Goal: Task Accomplishment & Management: Manage account settings

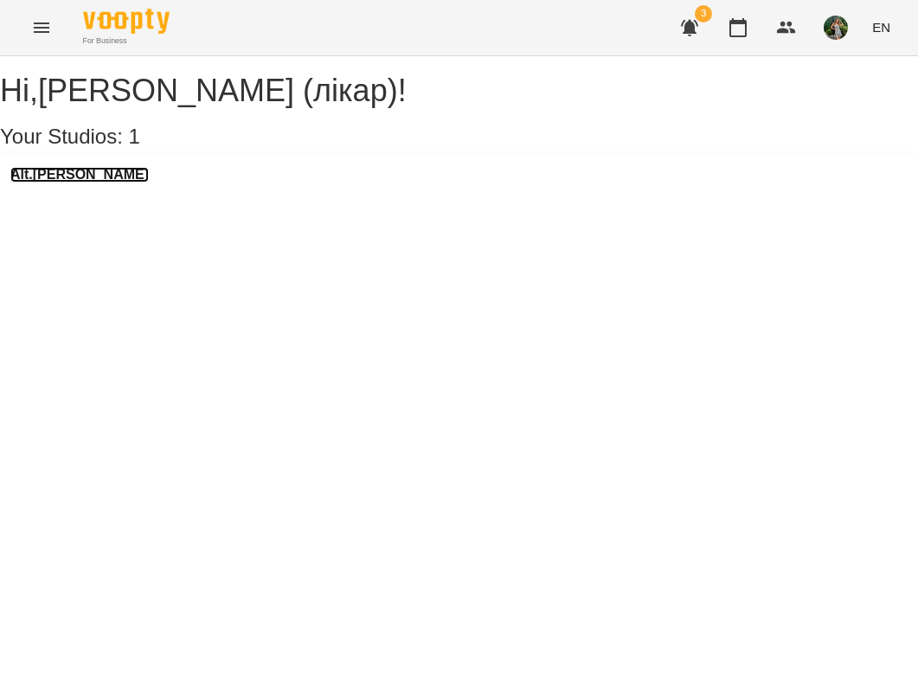
click at [87, 183] on h3 "Alt.[PERSON_NAME]" at bounding box center [79, 175] width 138 height 16
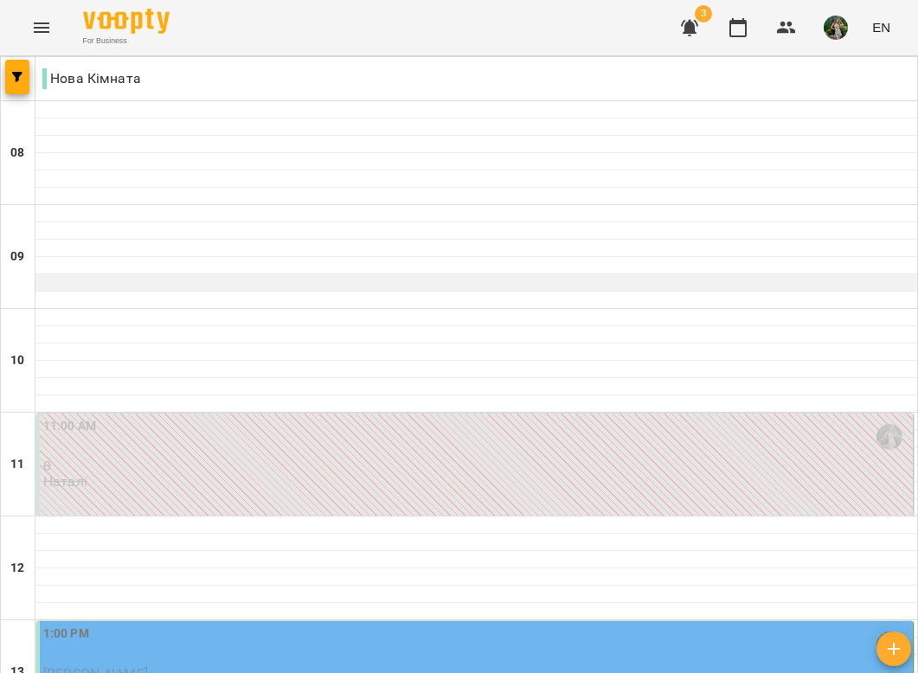
scroll to position [386, 0]
click at [319, 625] on div "1:00 PM" at bounding box center [476, 645] width 866 height 40
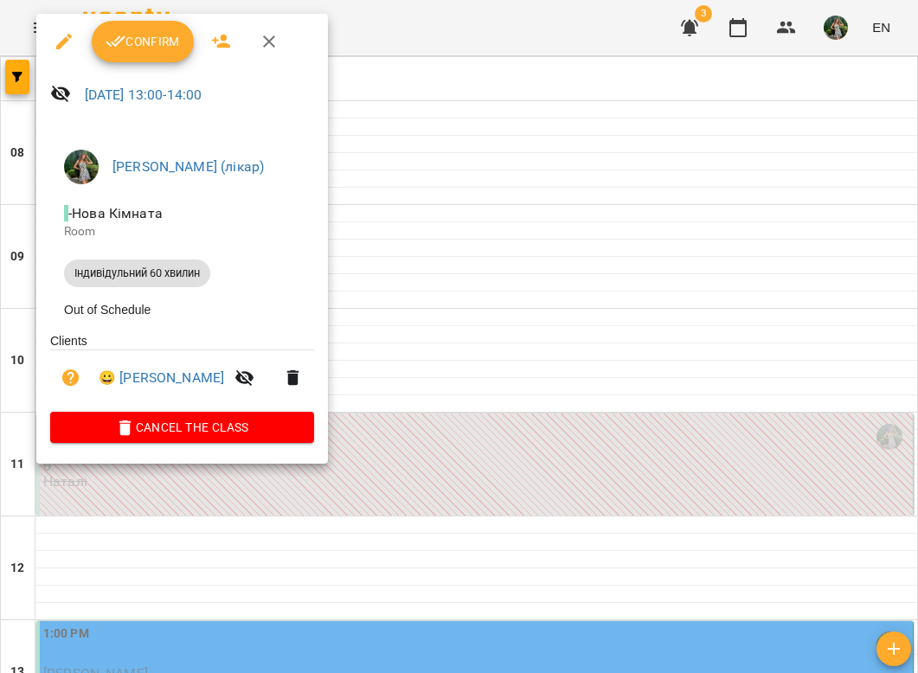
click at [151, 39] on span "Confirm" at bounding box center [143, 41] width 74 height 21
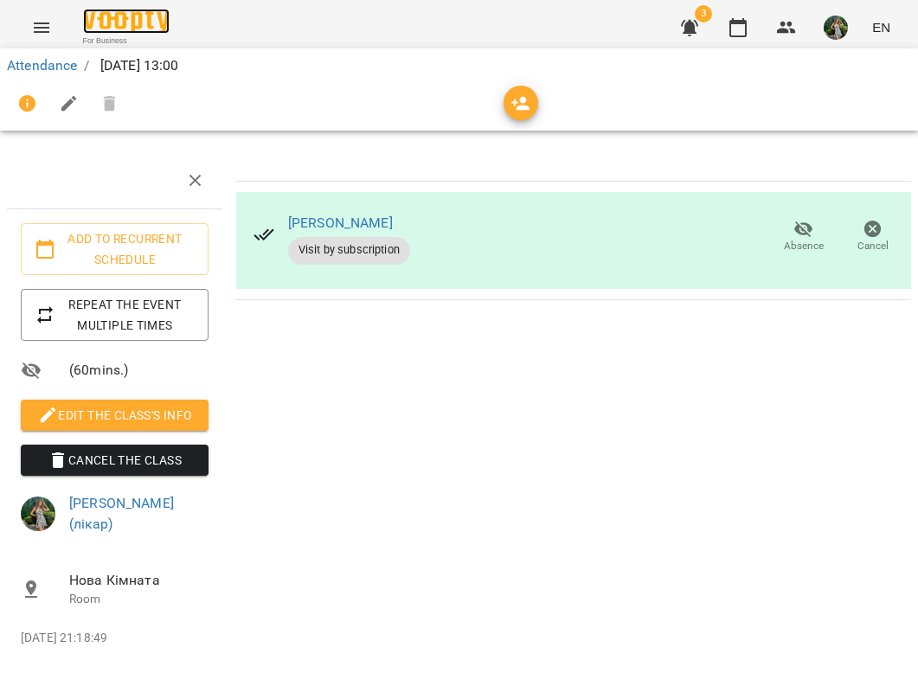
click at [131, 19] on img at bounding box center [126, 21] width 87 height 25
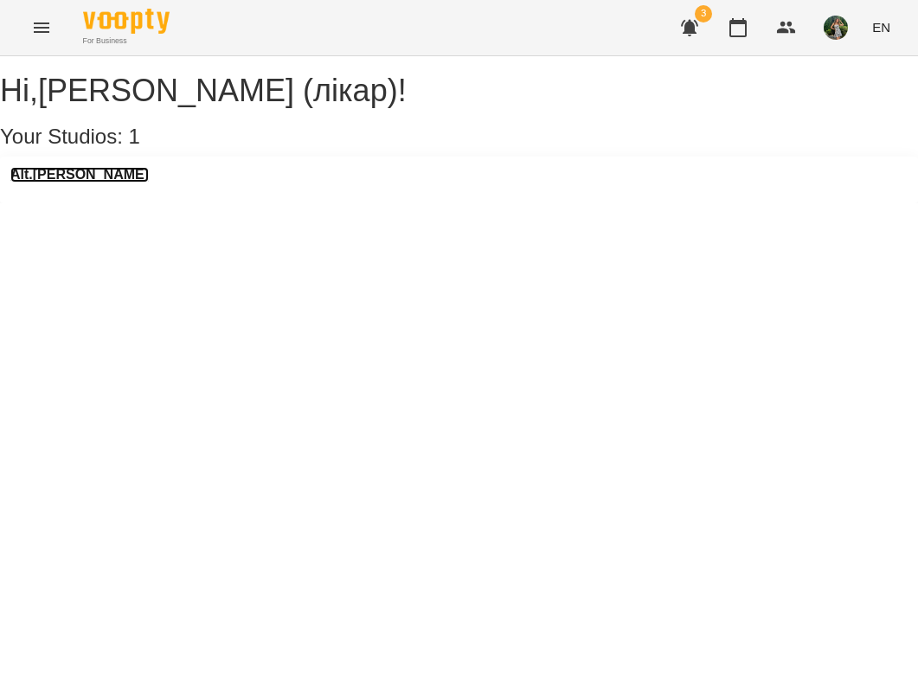
click at [69, 183] on h3 "Alt.[PERSON_NAME]" at bounding box center [79, 175] width 138 height 16
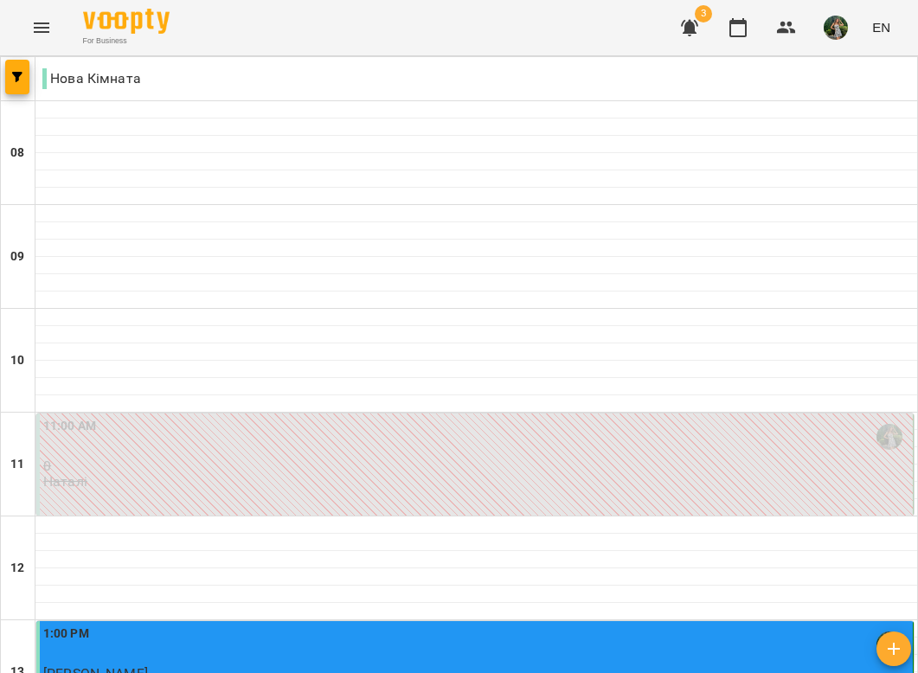
scroll to position [447, 0]
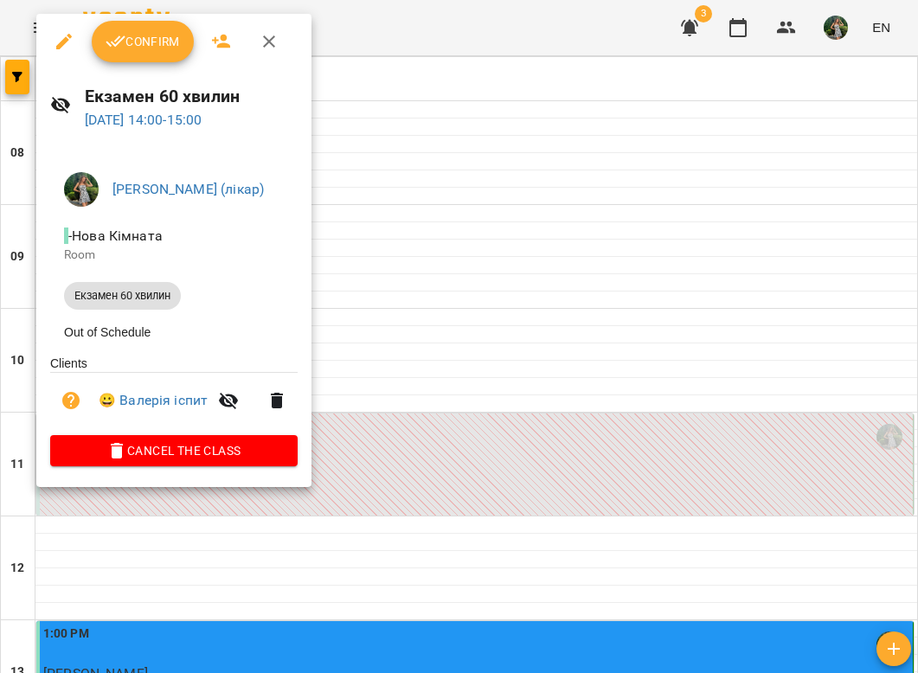
click at [152, 45] on span "Confirm" at bounding box center [143, 41] width 74 height 21
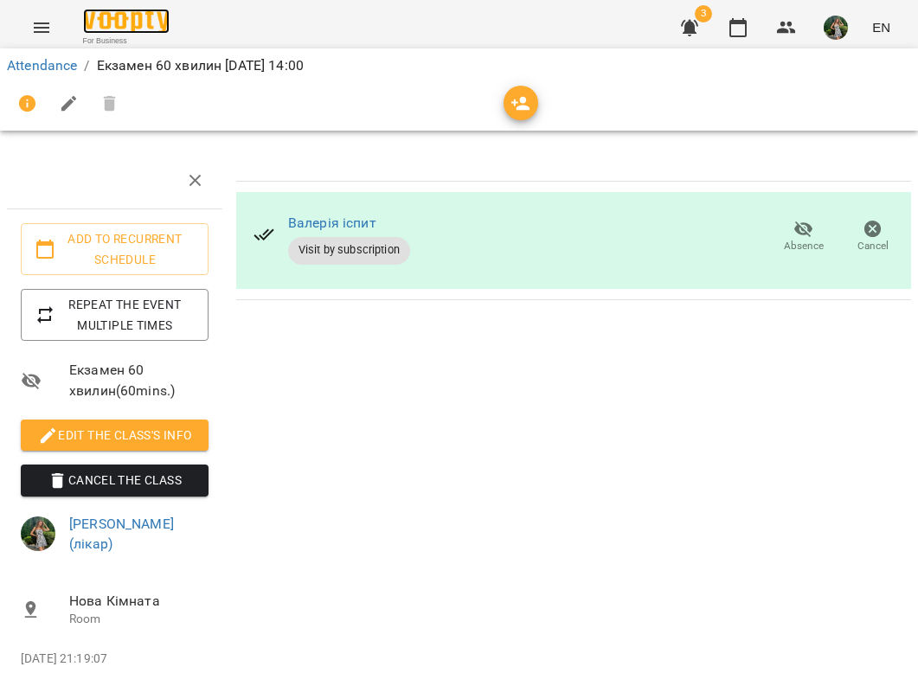
click at [129, 21] on img at bounding box center [126, 21] width 87 height 25
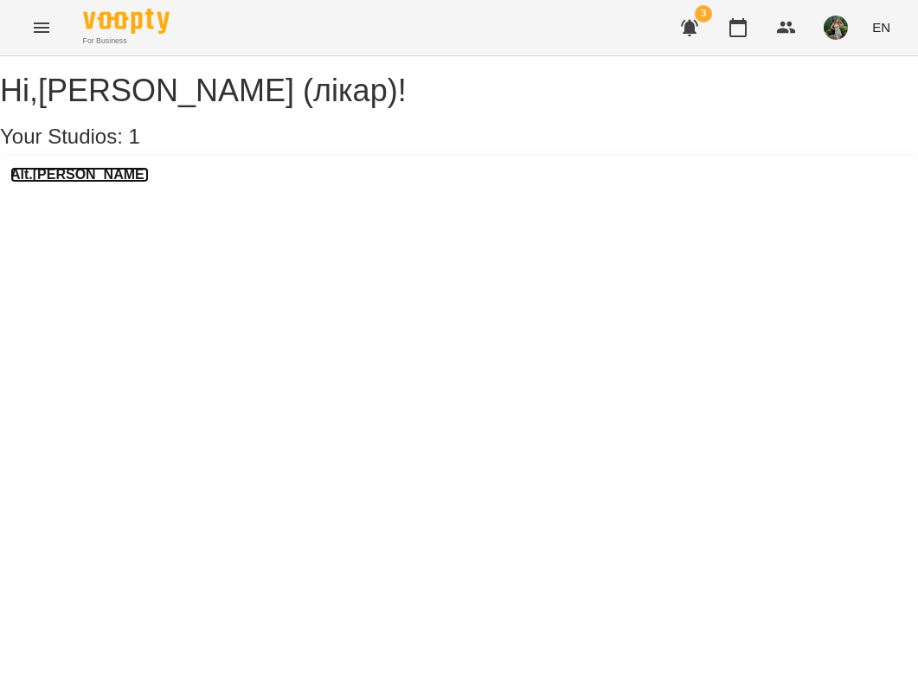
click at [79, 183] on h3 "Alt.[PERSON_NAME]" at bounding box center [79, 175] width 138 height 16
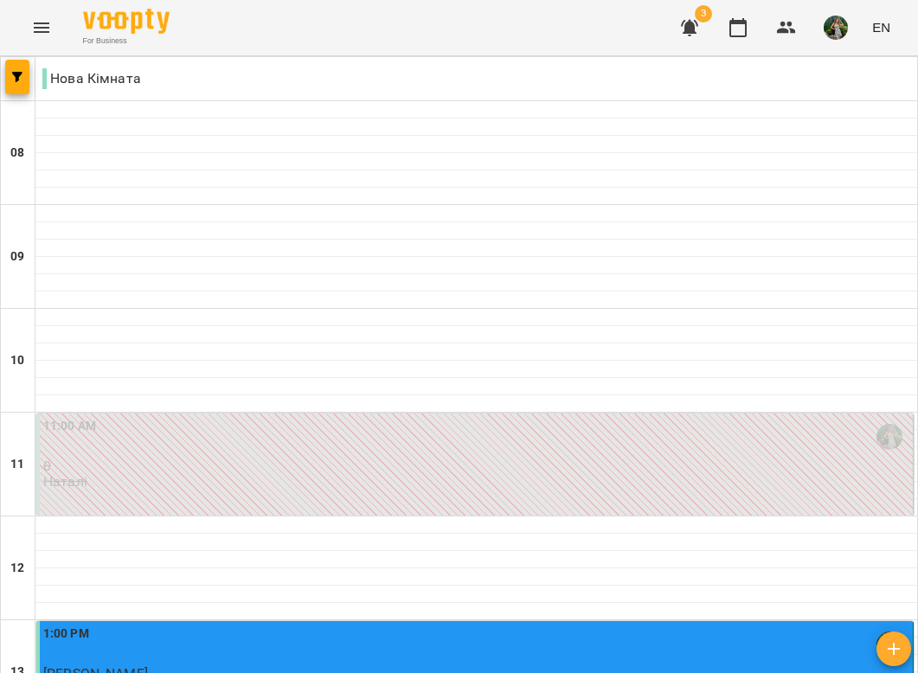
scroll to position [737, 0]
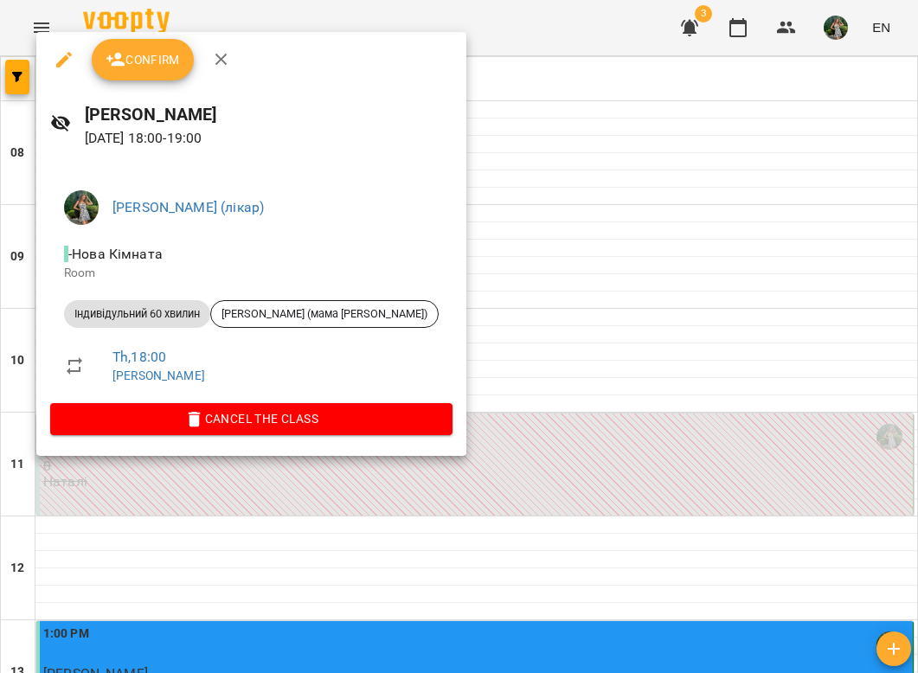
click at [127, 62] on span "Confirm" at bounding box center [143, 59] width 74 height 21
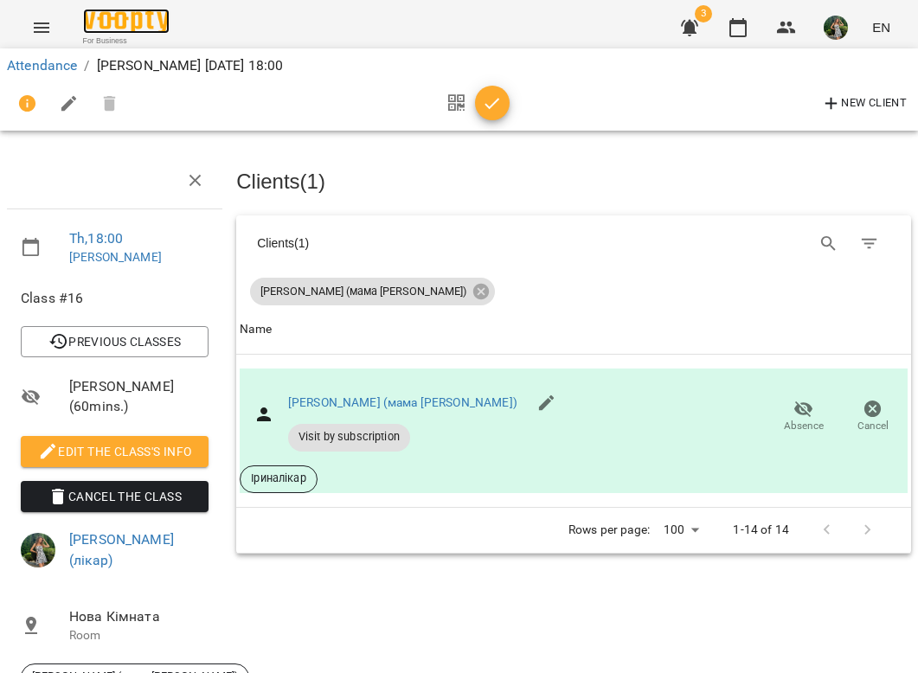
click at [148, 18] on img at bounding box center [126, 21] width 87 height 25
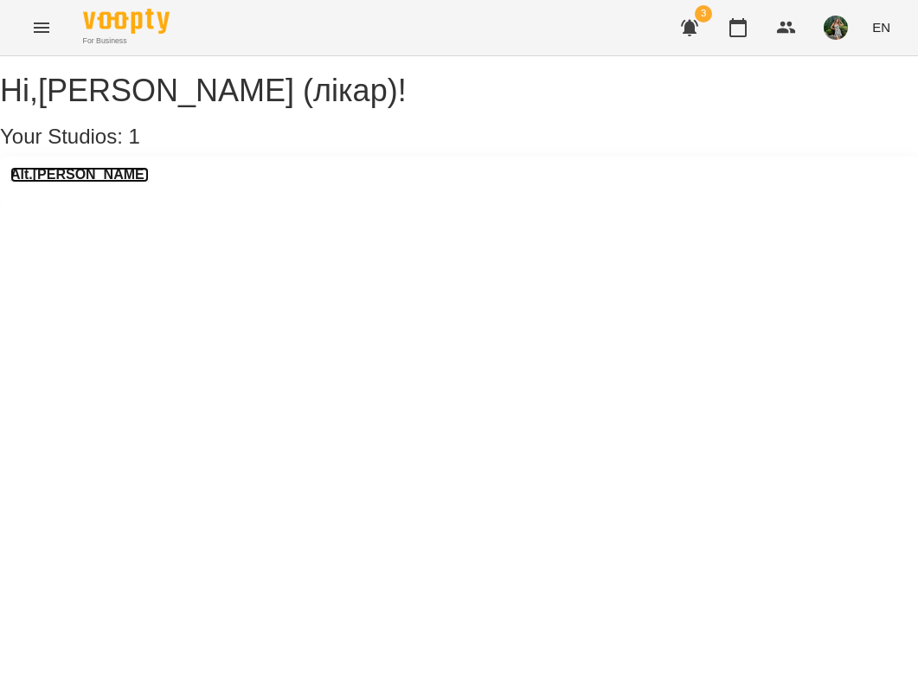
click at [60, 183] on h3 "Alt.[PERSON_NAME]" at bounding box center [79, 175] width 138 height 16
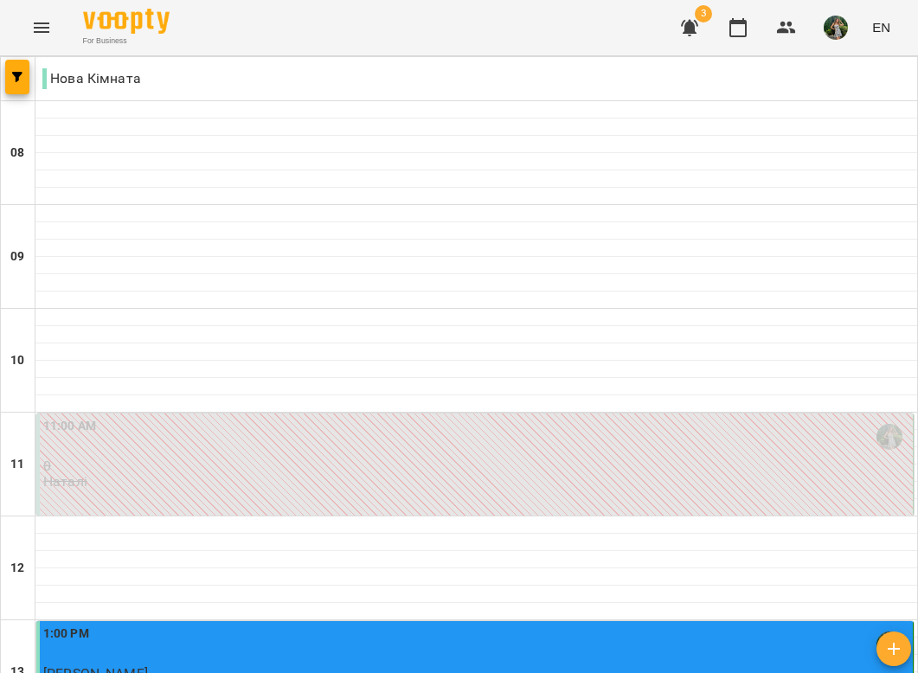
scroll to position [673, 0]
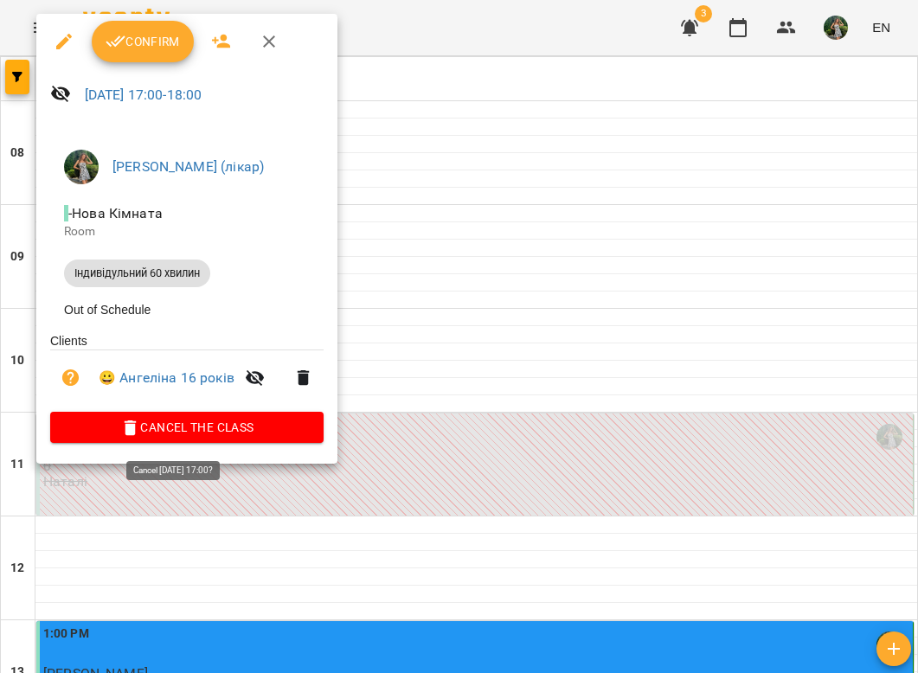
click at [222, 435] on span "Cancel the class" at bounding box center [187, 427] width 246 height 21
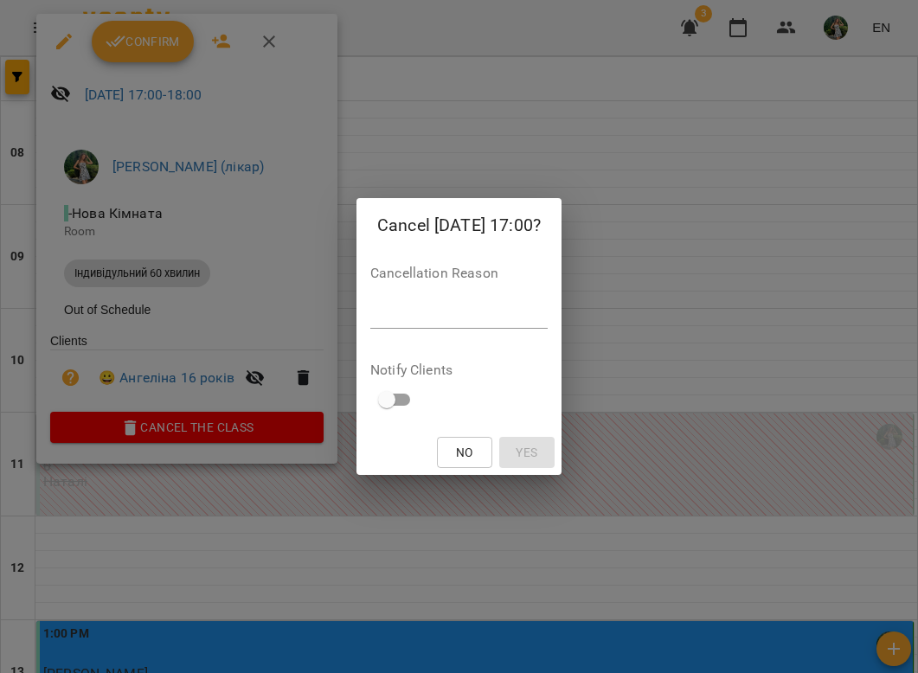
click at [427, 319] on textarea at bounding box center [458, 314] width 177 height 16
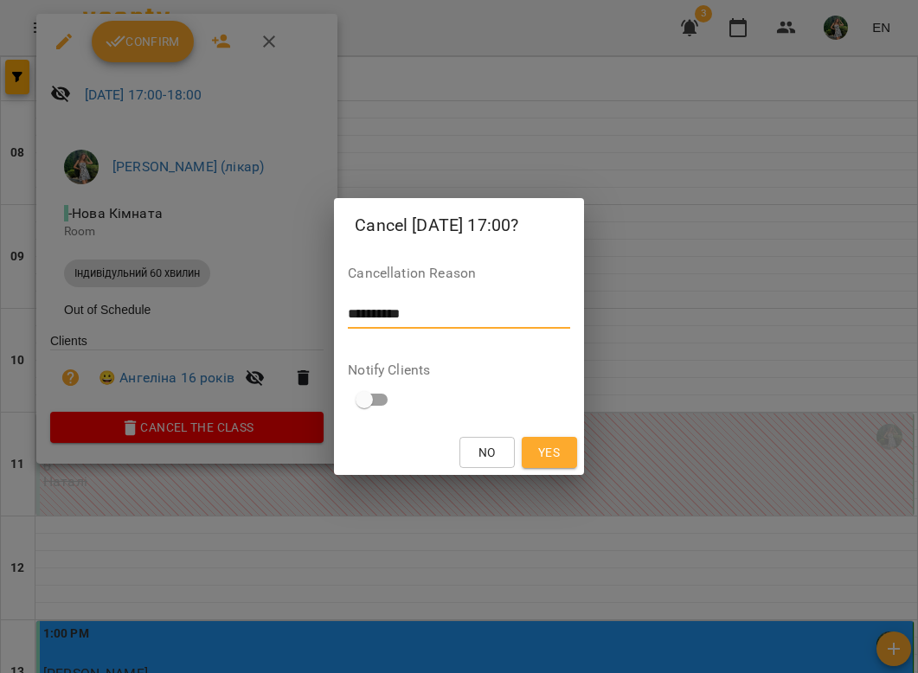
scroll to position [0, 0]
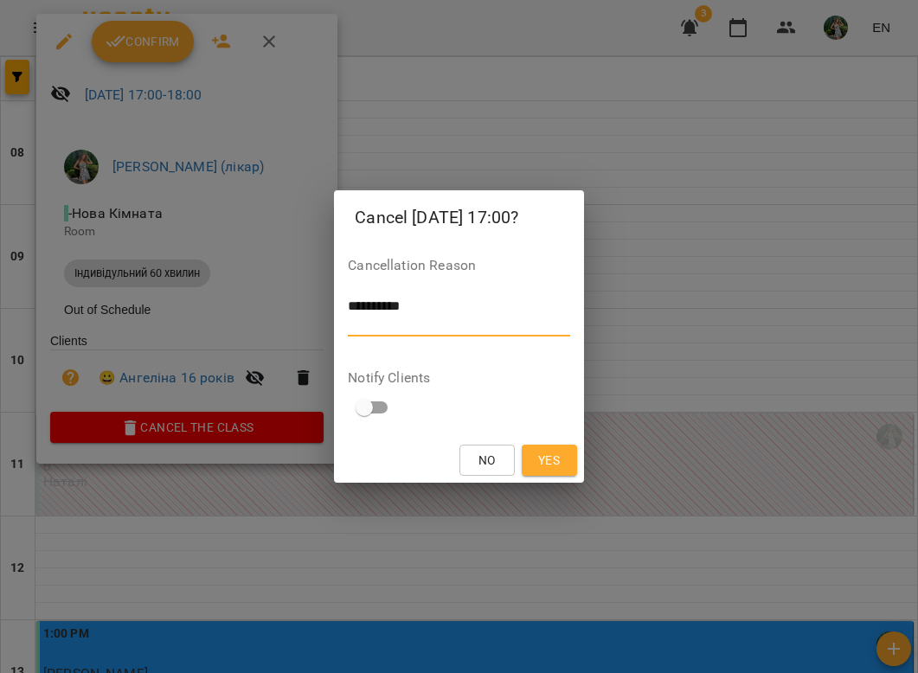
type textarea "*********"
click at [546, 466] on span "Yes" at bounding box center [549, 460] width 22 height 21
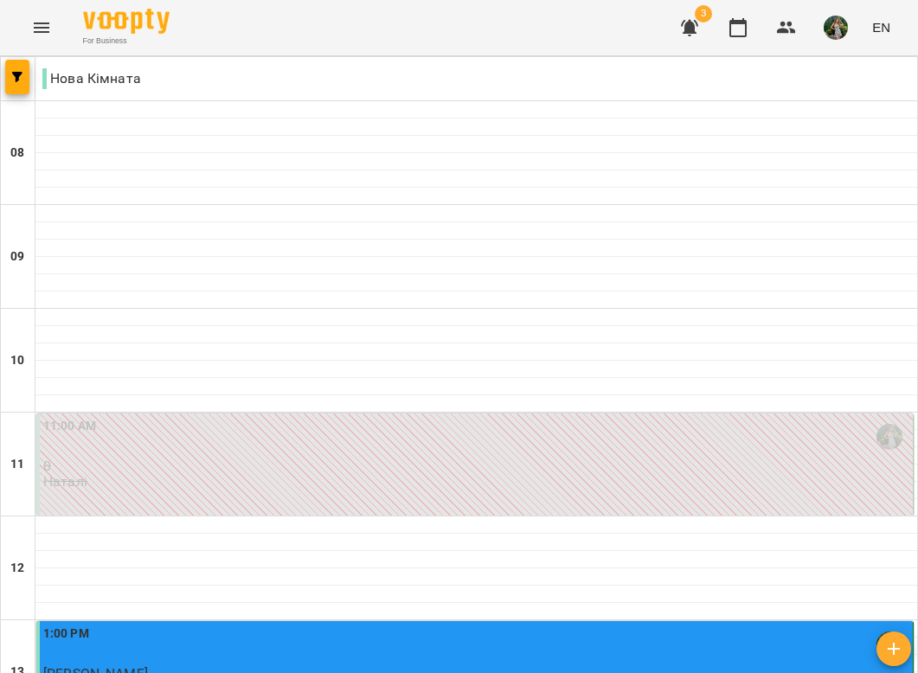
scroll to position [64, 0]
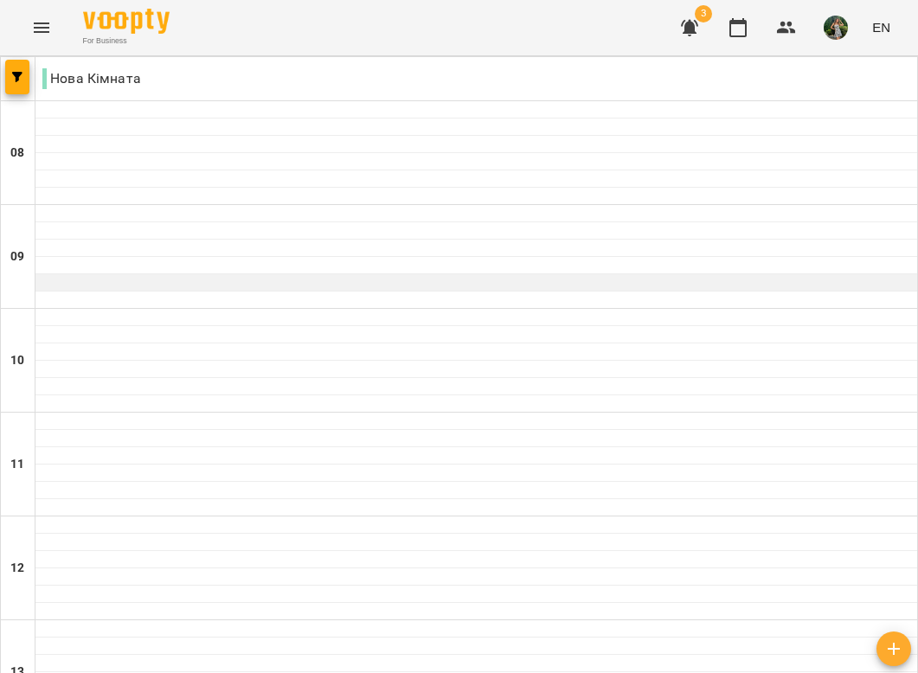
scroll to position [538, 0]
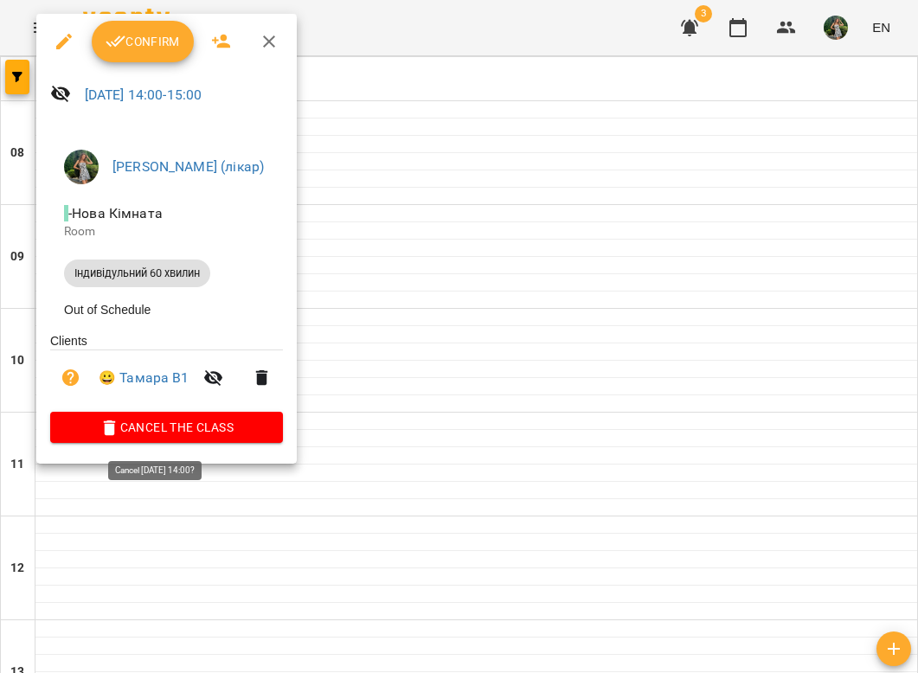
click at [229, 433] on span "Cancel the class" at bounding box center [166, 427] width 205 height 21
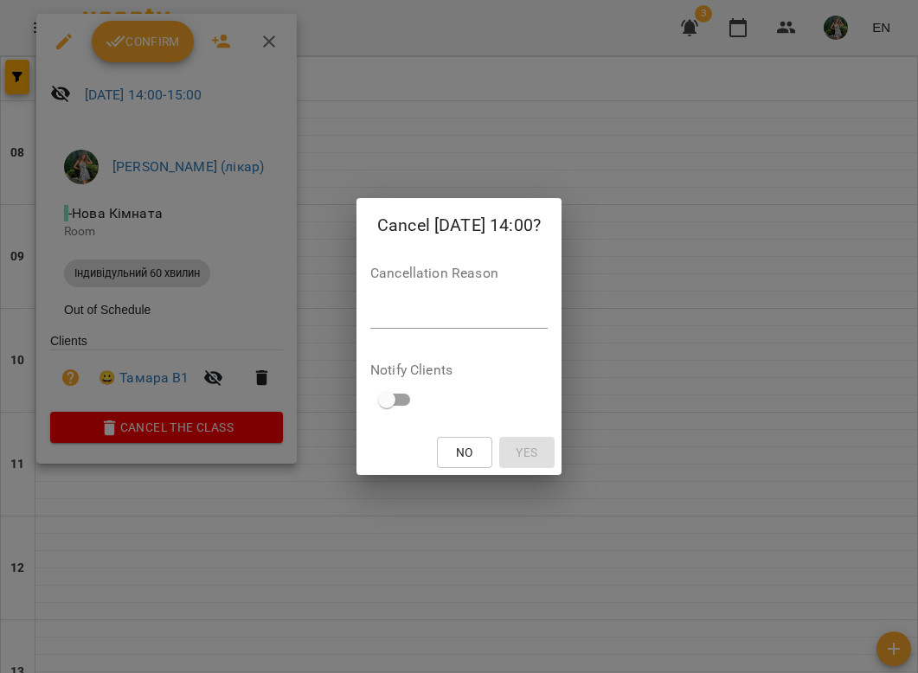
click at [492, 328] on div "*" at bounding box center [458, 315] width 177 height 28
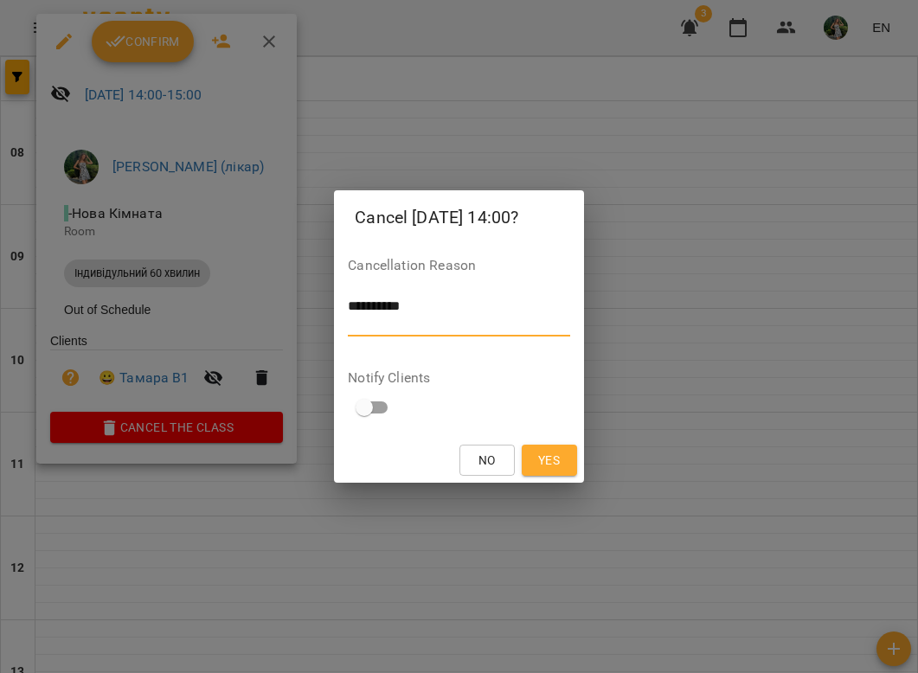
scroll to position [0, 0]
type textarea "*********"
click at [559, 456] on span "Yes" at bounding box center [549, 460] width 22 height 21
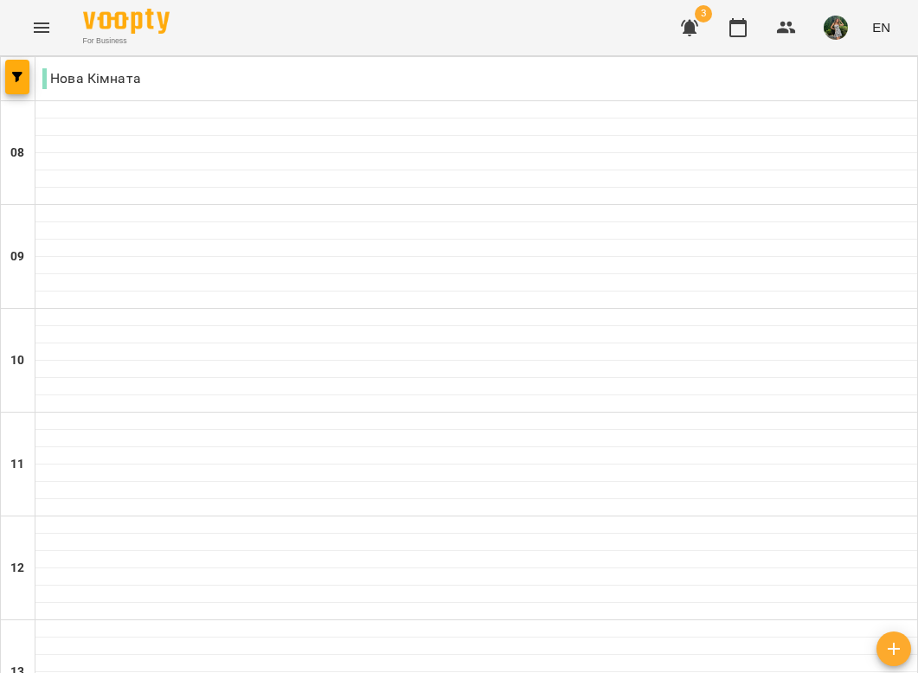
scroll to position [984, 0]
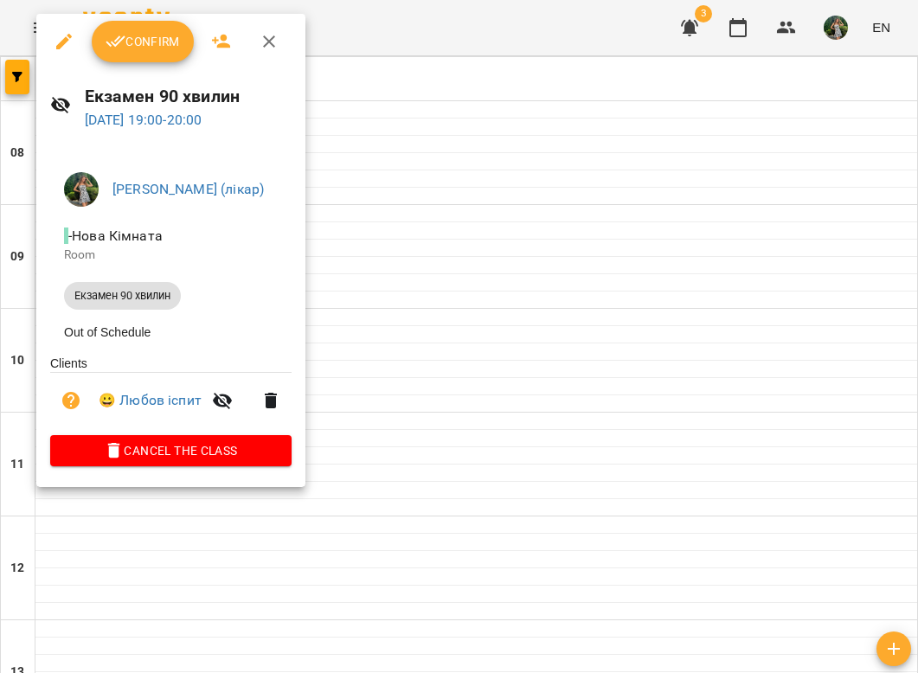
click at [228, 457] on span "Cancel the class" at bounding box center [171, 451] width 214 height 21
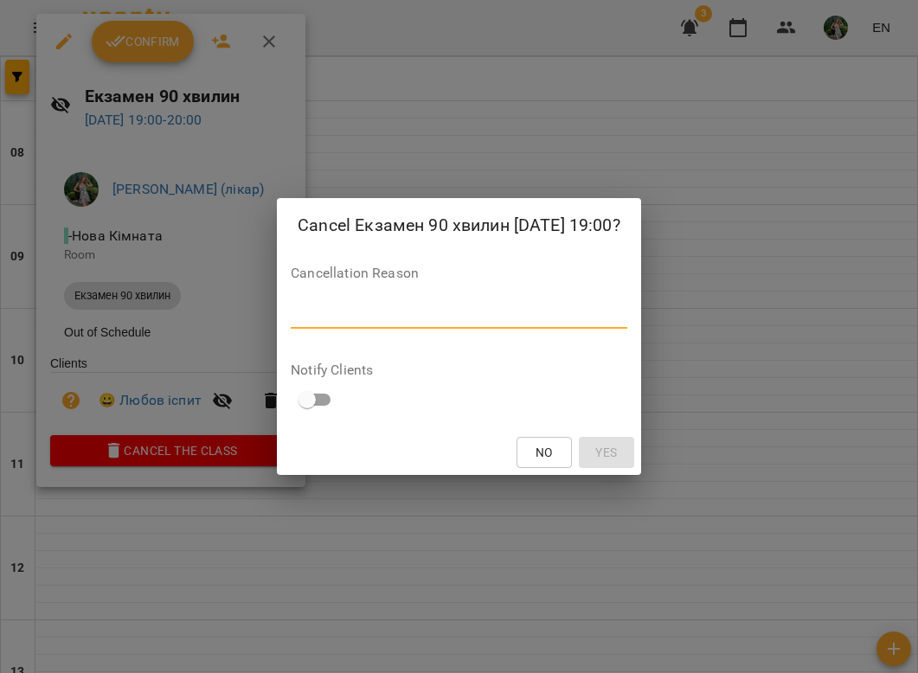
click at [411, 309] on textarea at bounding box center [459, 314] width 337 height 16
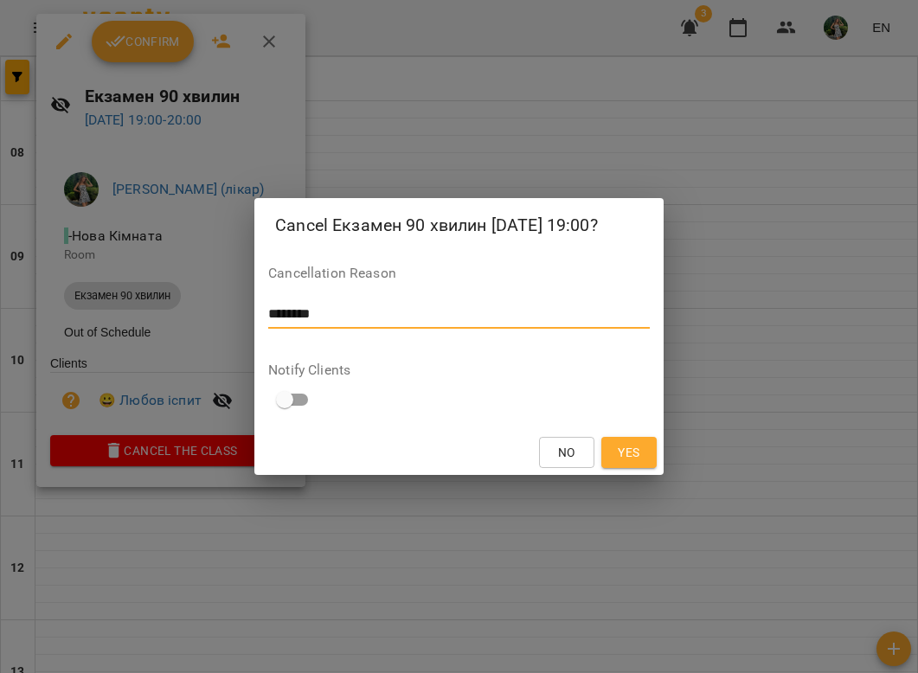
type textarea "********"
click at [662, 456] on div "No Yes" at bounding box center [458, 452] width 409 height 45
click at [640, 455] on span "Yes" at bounding box center [629, 452] width 28 height 21
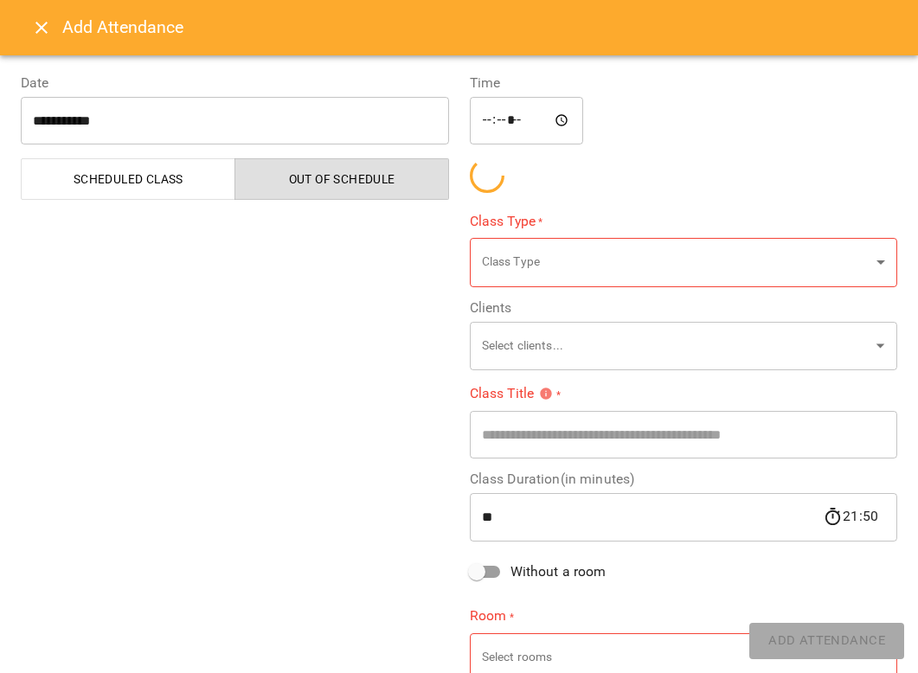
scroll to position [68, 0]
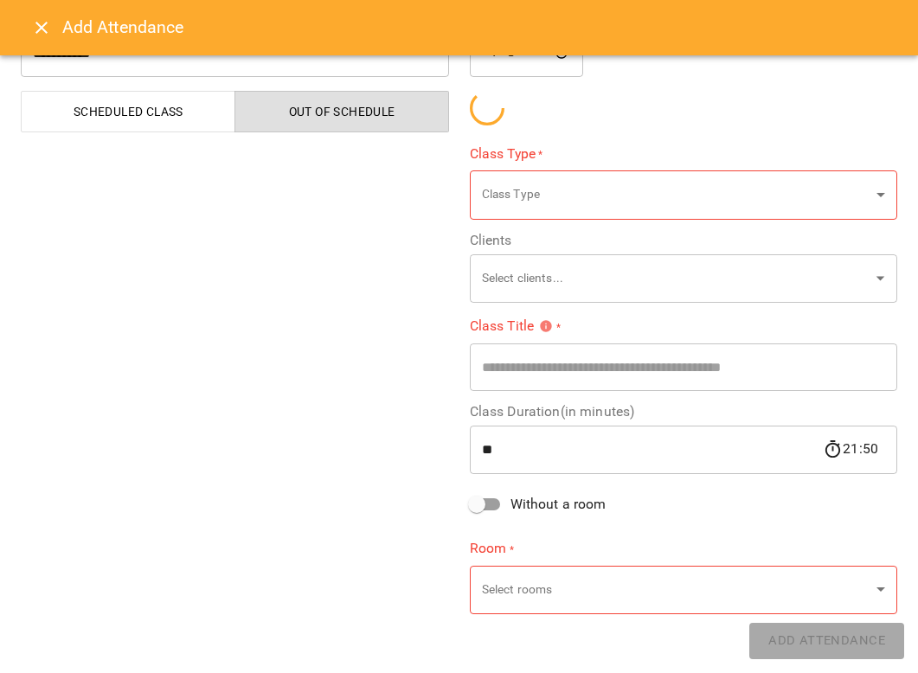
type input "**********"
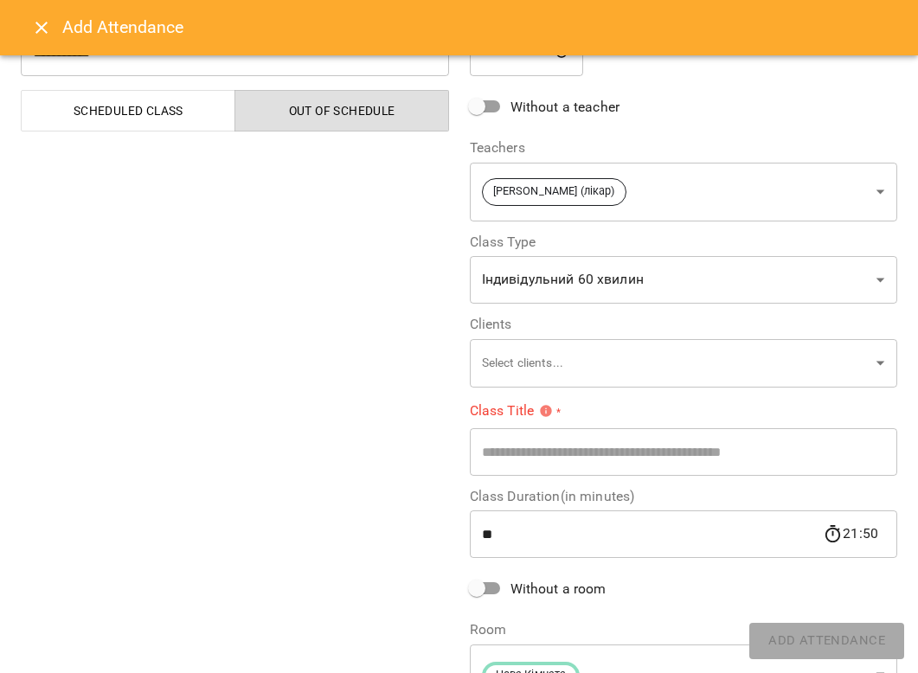
click at [38, 20] on icon "Close" at bounding box center [41, 27] width 21 height 21
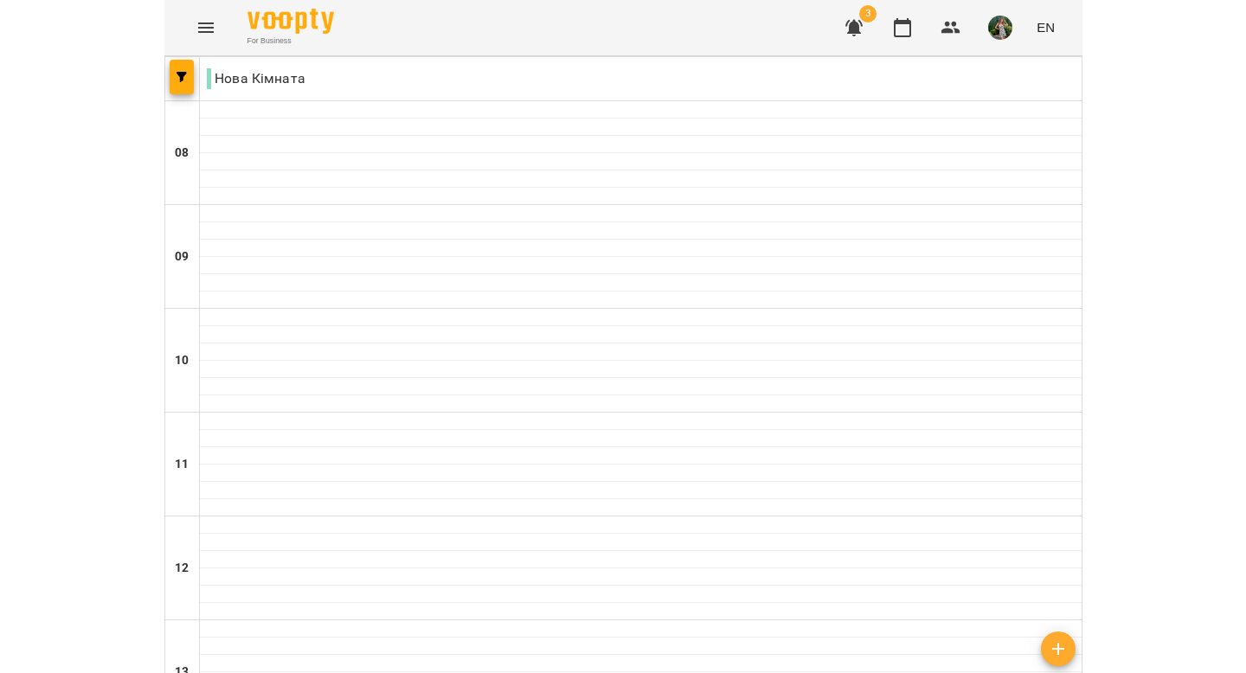
scroll to position [712, 0]
